Goal: Answer question/provide support: Share knowledge or assist other users

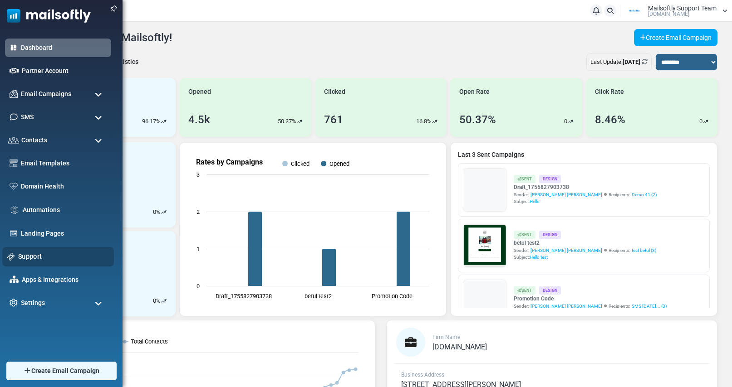
click at [33, 262] on div "Support" at bounding box center [58, 257] width 112 height 20
click at [34, 258] on link "Support" at bounding box center [63, 257] width 91 height 10
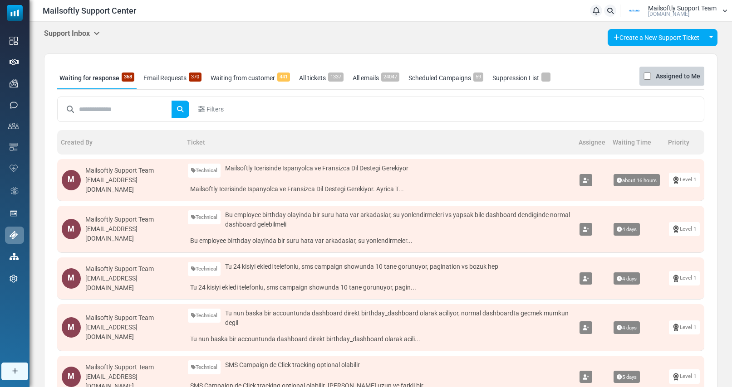
click at [88, 108] on input "text" at bounding box center [125, 109] width 93 height 17
click at [97, 32] on icon at bounding box center [96, 32] width 6 height 7
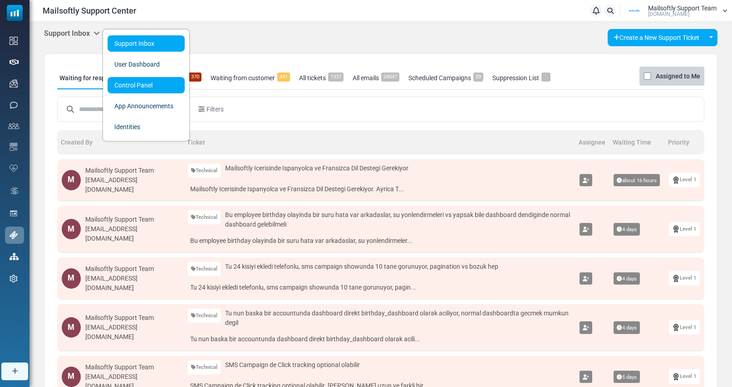
click at [123, 90] on link "Control Panel" at bounding box center [146, 85] width 77 height 16
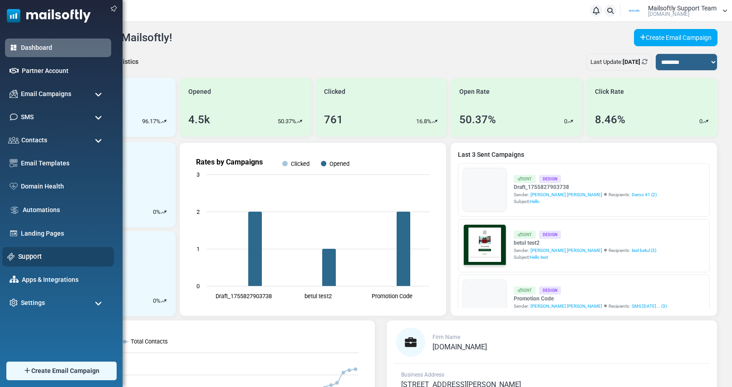
click at [32, 252] on link "Support" at bounding box center [63, 257] width 91 height 10
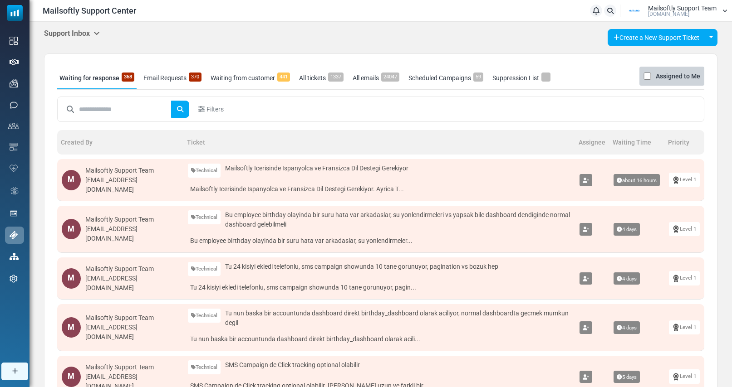
click at [171, 78] on link "Email Requests 370" at bounding box center [172, 78] width 63 height 23
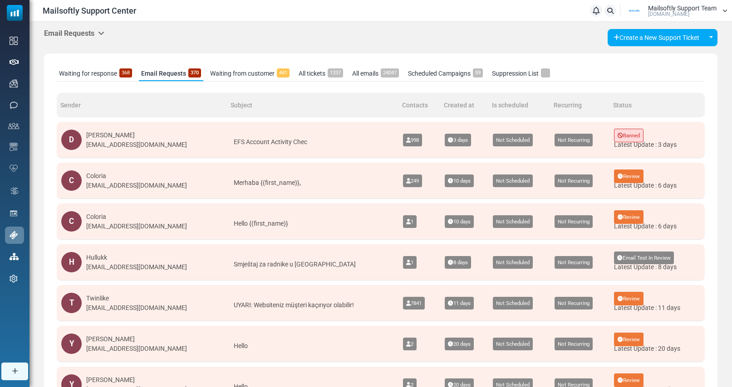
click at [363, 75] on link "All emails 24047" at bounding box center [375, 73] width 51 height 15
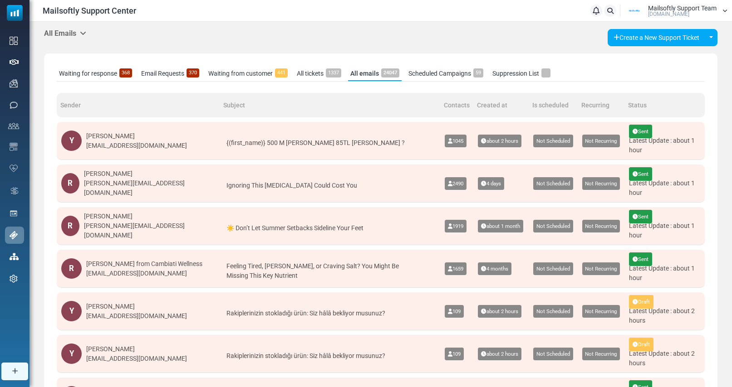
click at [161, 76] on link "Email Requests 370" at bounding box center [170, 73] width 63 height 15
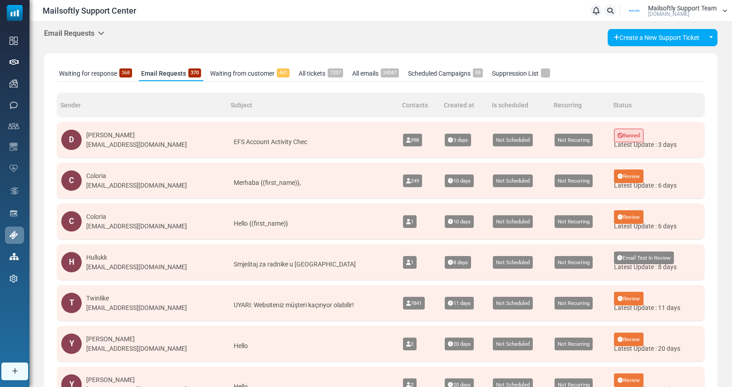
click at [100, 75] on link "Waiting for response 368" at bounding box center [96, 73] width 78 height 15
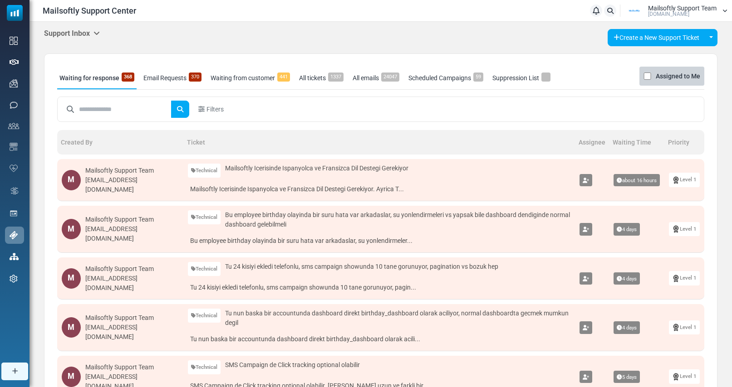
click at [100, 37] on h5 "Support Inbox" at bounding box center [72, 33] width 56 height 9
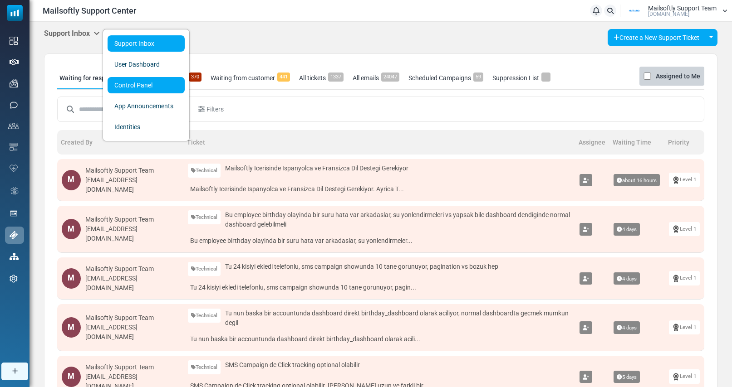
click at [133, 88] on link "Control Panel" at bounding box center [146, 85] width 77 height 16
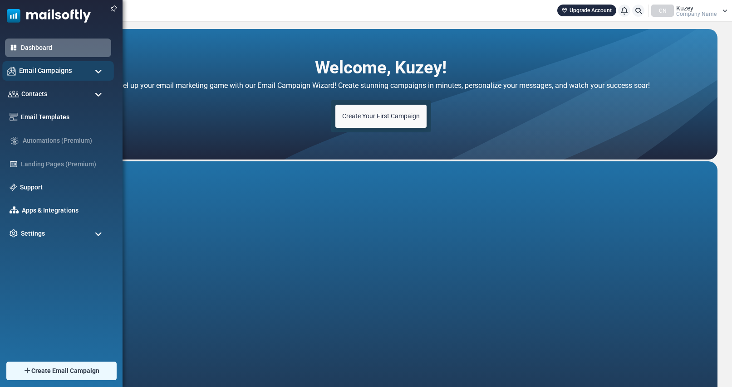
click at [64, 74] on span "Email Campaigns" at bounding box center [45, 71] width 53 height 10
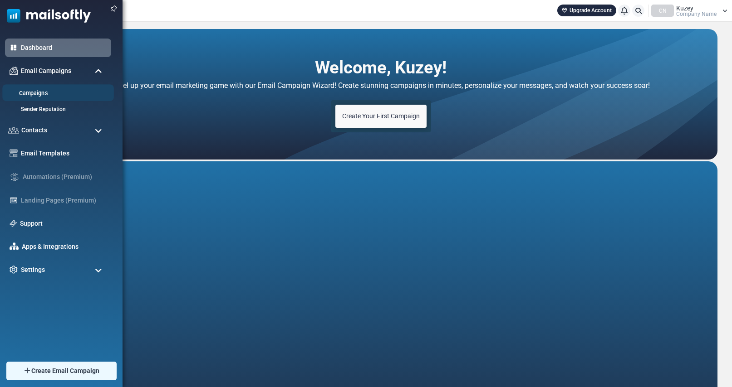
click at [34, 93] on link "Campaigns" at bounding box center [56, 93] width 109 height 9
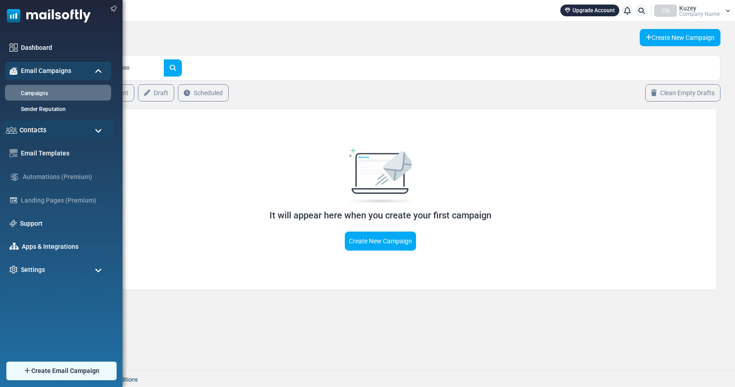
click at [43, 131] on span "Contacts" at bounding box center [33, 130] width 27 height 10
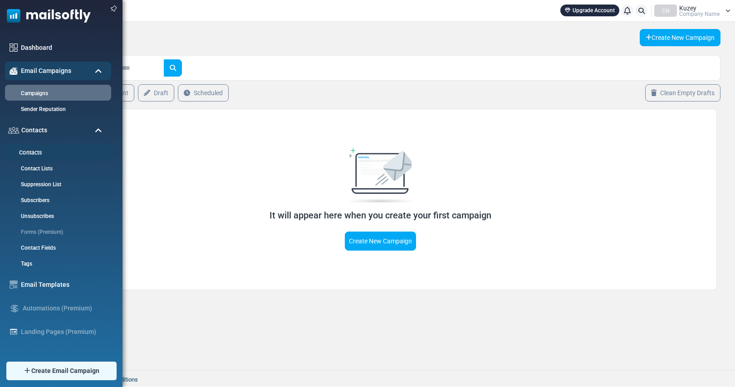
click at [37, 152] on link "Contacts" at bounding box center [56, 153] width 109 height 9
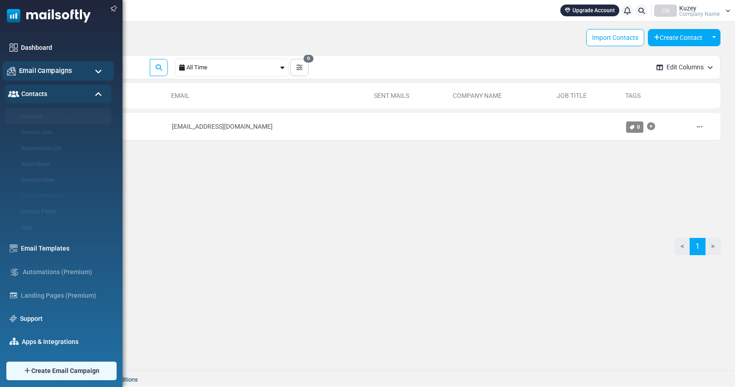
click at [43, 70] on span "Email Campaigns" at bounding box center [45, 71] width 53 height 10
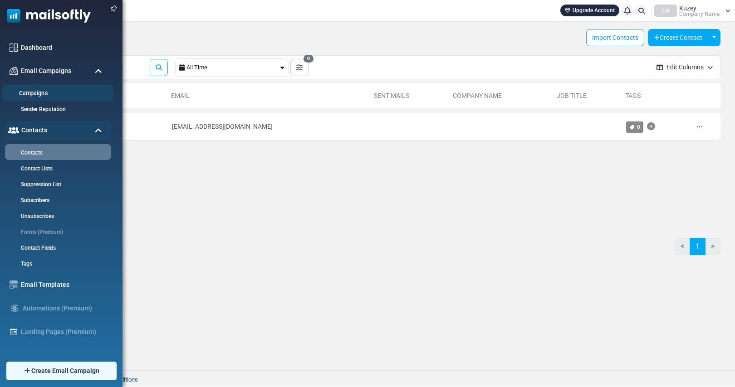
click at [34, 93] on link "Campaigns" at bounding box center [56, 93] width 109 height 9
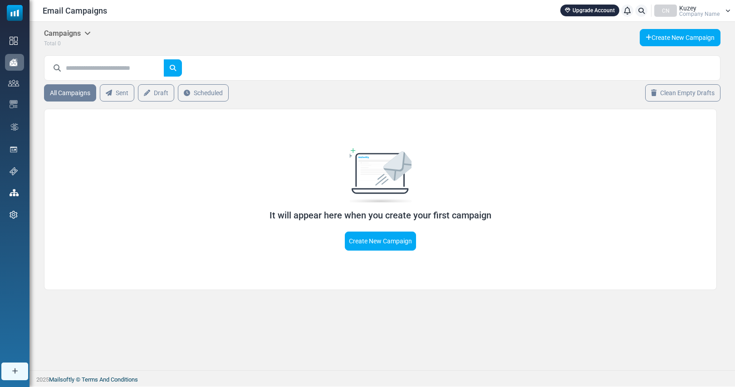
click at [691, 13] on span "Company Name" at bounding box center [699, 13] width 40 height 5
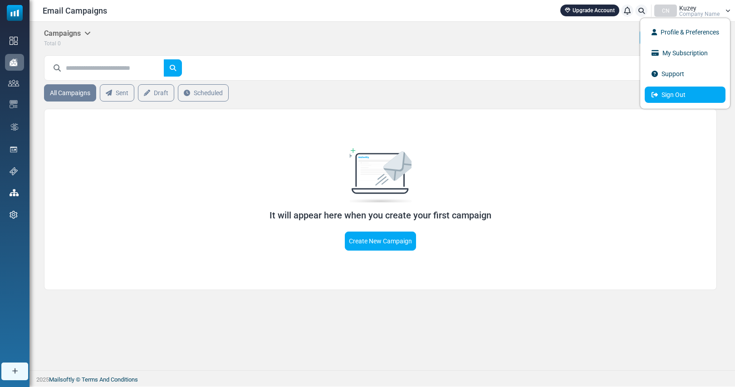
click at [685, 99] on link "Sign Out" at bounding box center [685, 95] width 81 height 16
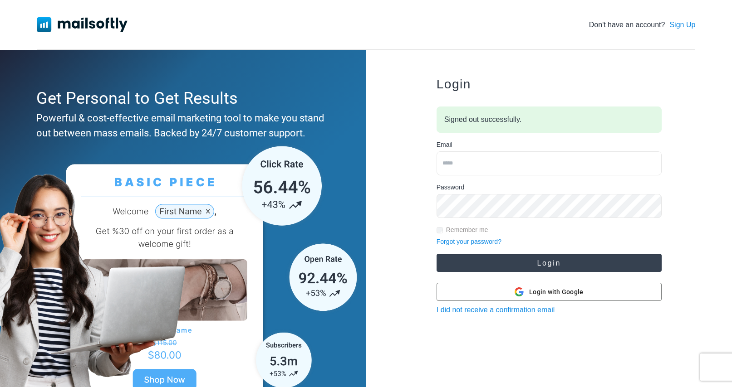
type input "**********"
click at [518, 257] on button "Login" at bounding box center [548, 263] width 225 height 18
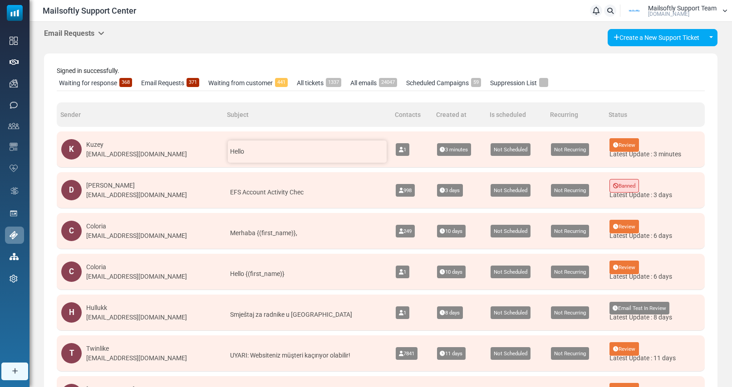
click at [237, 156] on div "Hello" at bounding box center [307, 152] width 159 height 22
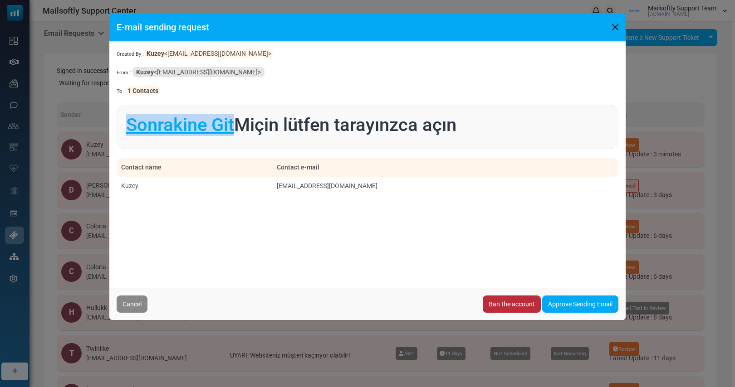
click at [502, 307] on link "Ban the account" at bounding box center [512, 304] width 58 height 17
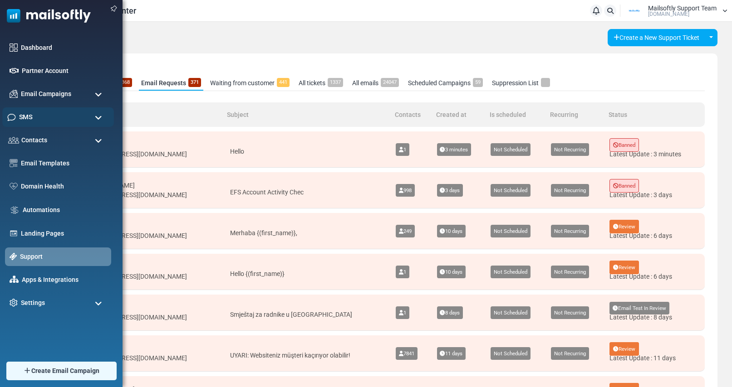
click at [61, 118] on div "SMS" at bounding box center [58, 118] width 112 height 20
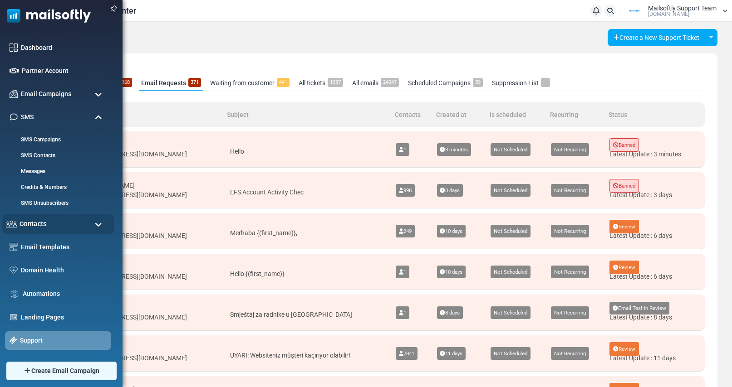
click at [42, 227] on span "Contacts" at bounding box center [33, 224] width 27 height 10
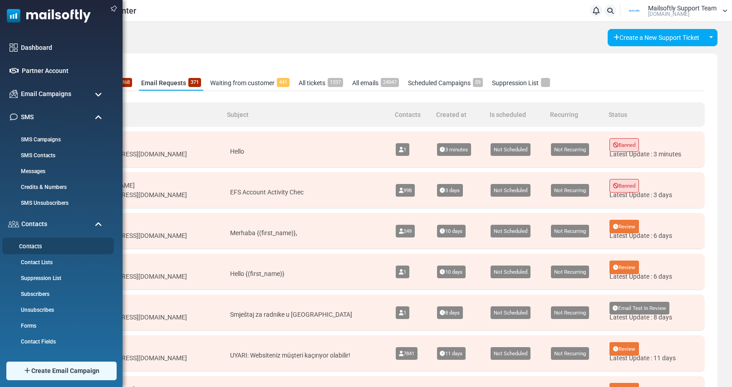
click at [34, 247] on link "Contacts" at bounding box center [56, 247] width 109 height 9
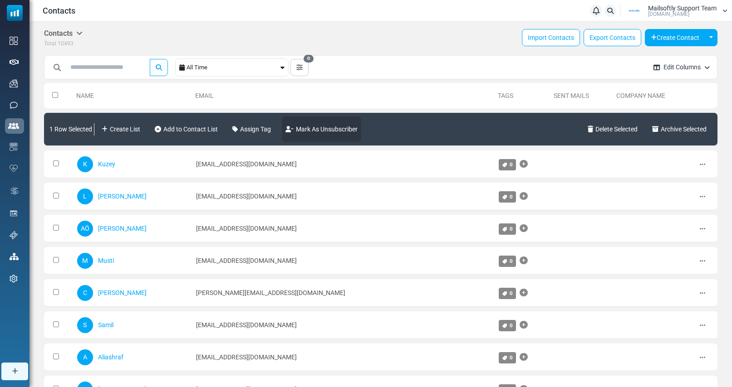
click at [350, 132] on link "Mark As Unsubscriber" at bounding box center [321, 129] width 79 height 25
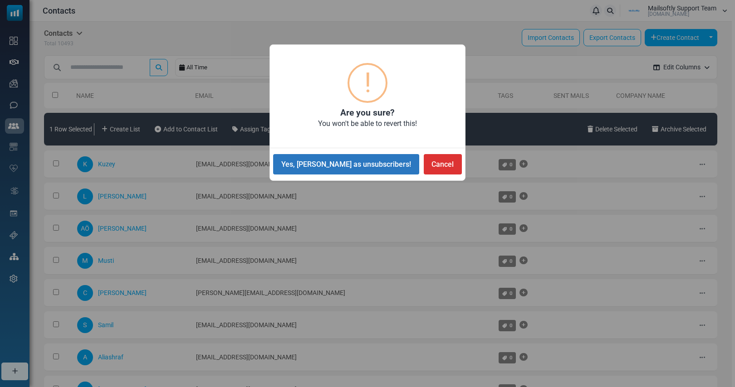
click at [351, 166] on button "Yes, mark as unsubscribers!" at bounding box center [346, 164] width 146 height 20
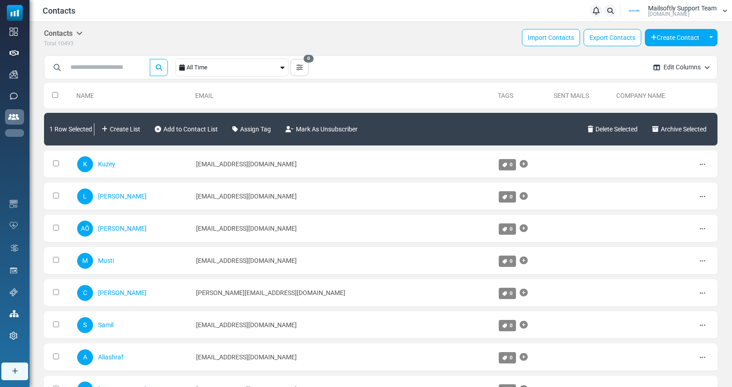
click at [0, 0] on link "Support" at bounding box center [0, 0] width 0 height 0
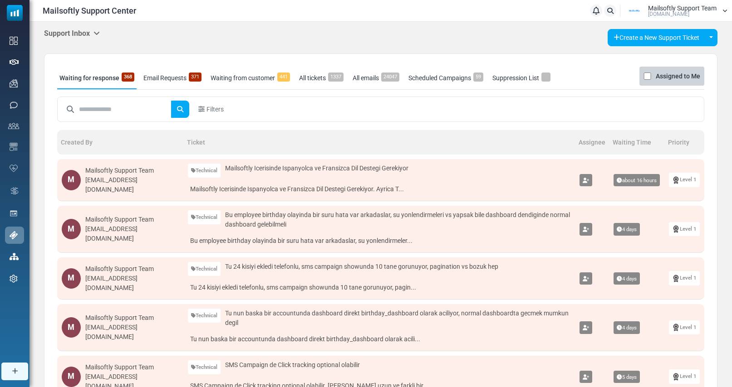
click at [99, 34] on icon at bounding box center [96, 32] width 6 height 7
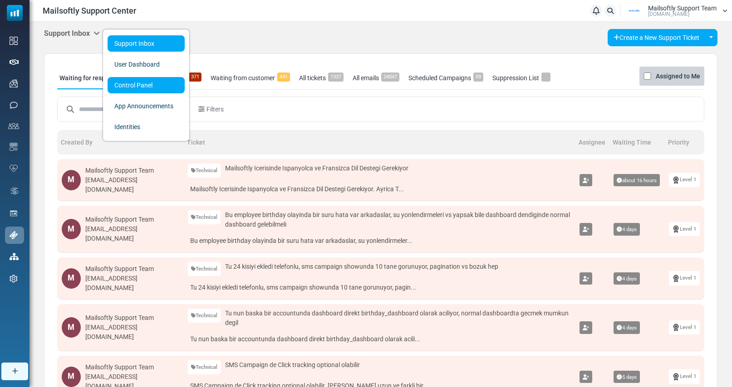
click at [139, 85] on link "Control Panel" at bounding box center [146, 85] width 77 height 16
